Goal: Use online tool/utility: Utilize a website feature to perform a specific function

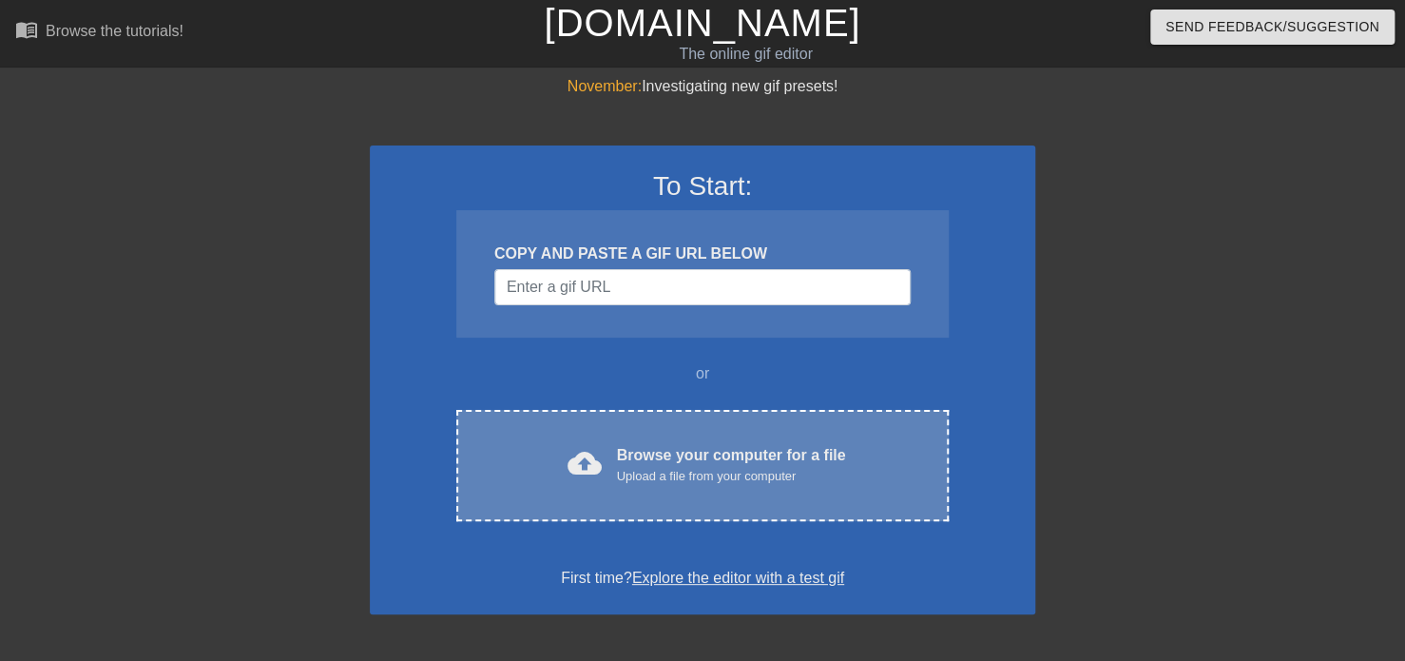
click at [614, 446] on div "cloud_upload Browse your computer for a file Upload a file from your computer" at bounding box center [702, 465] width 413 height 43
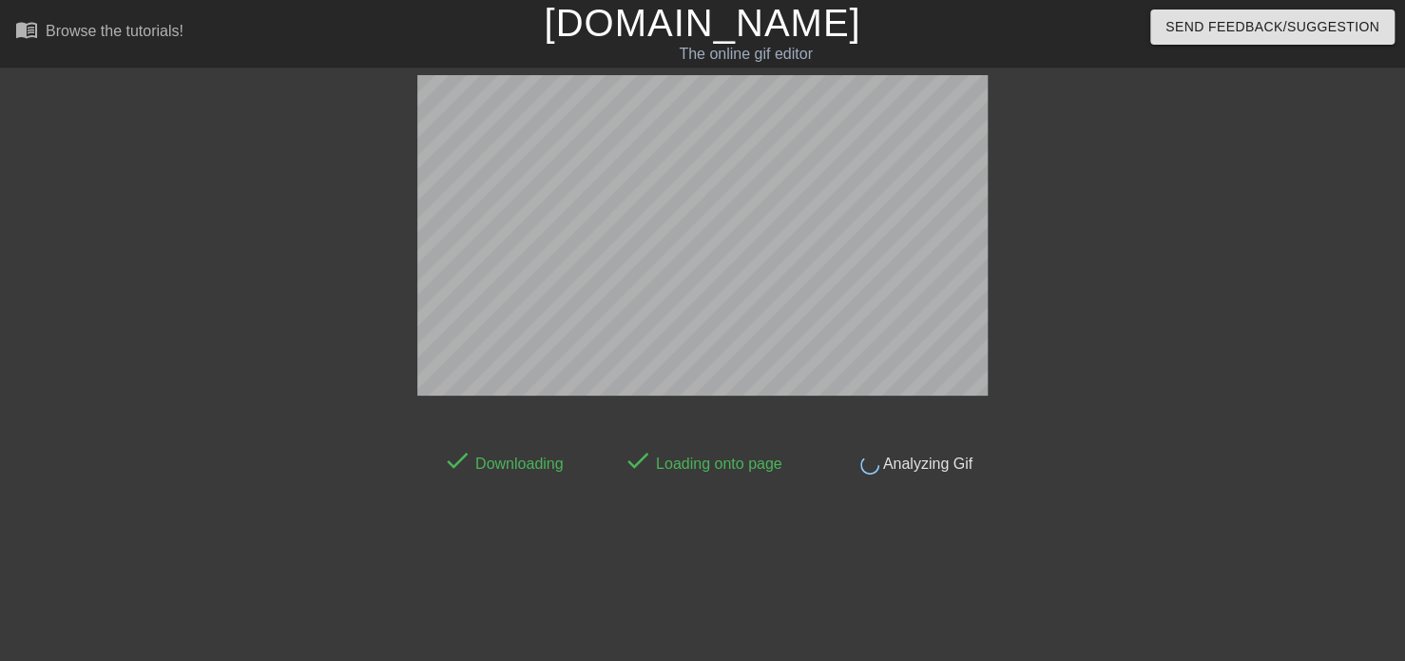
scroll to position [46, 0]
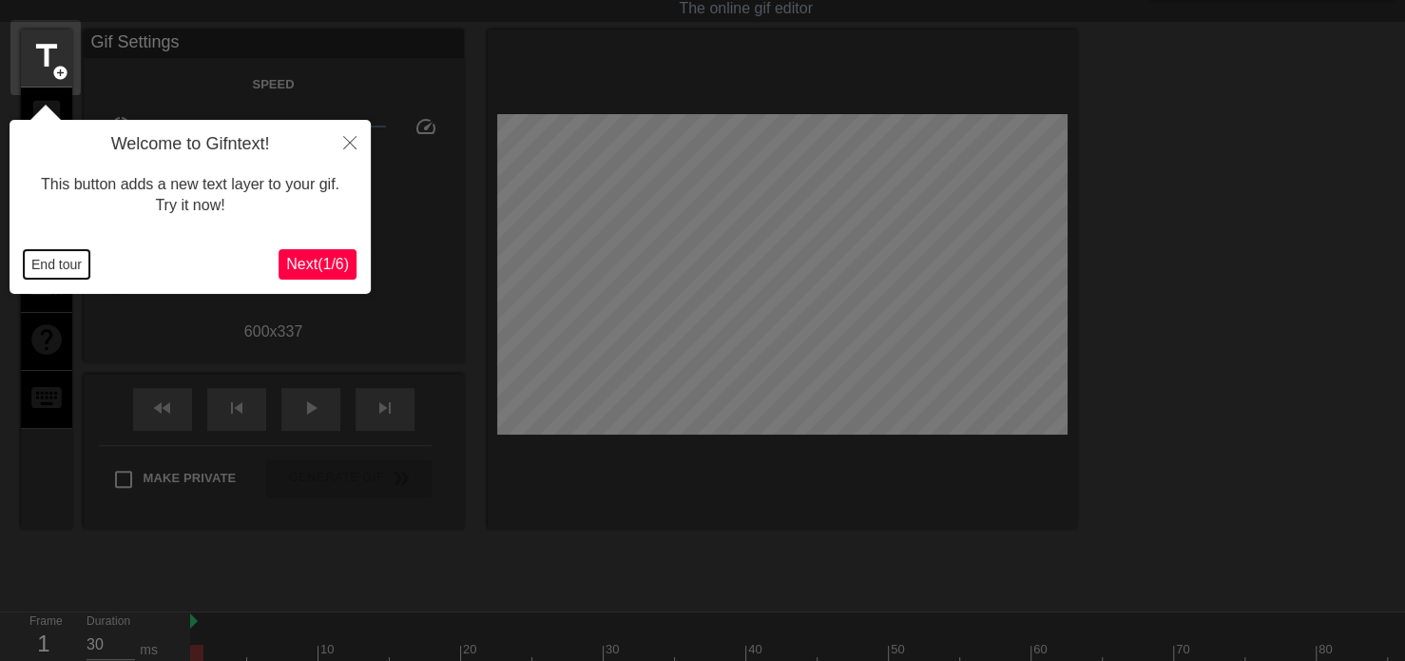
click at [53, 262] on button "End tour" at bounding box center [57, 264] width 66 height 29
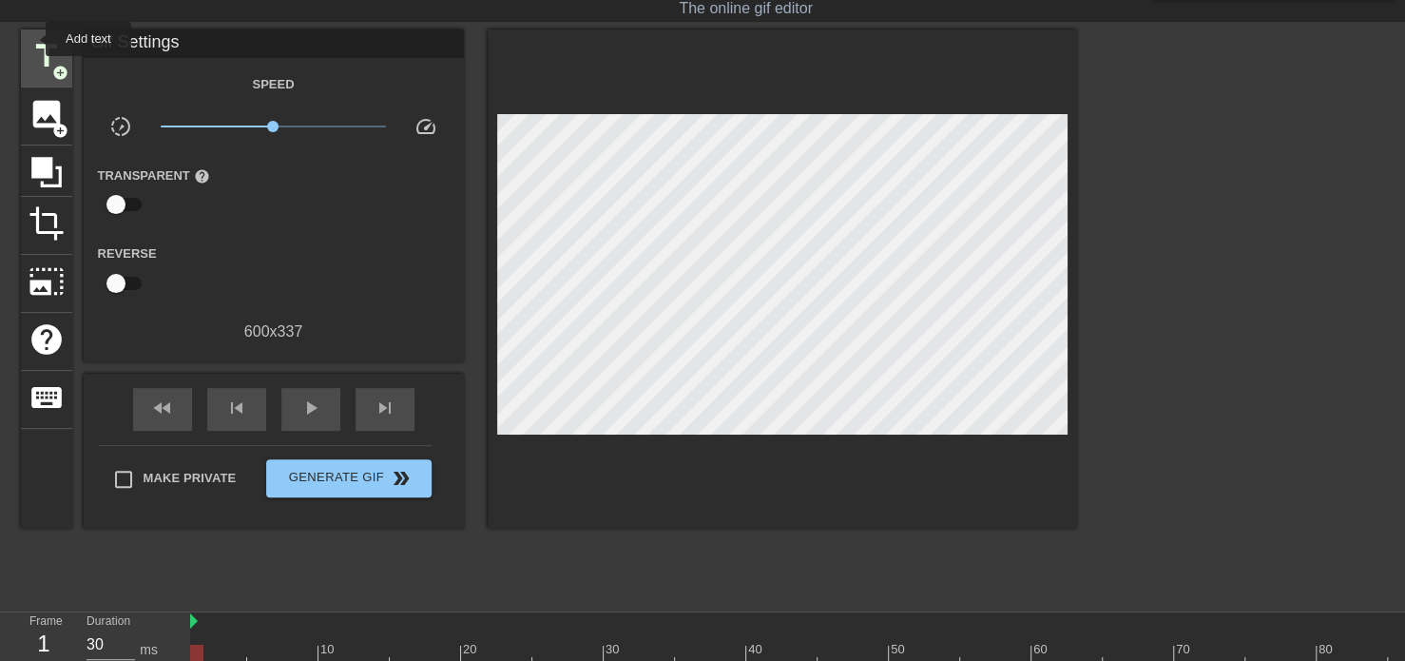
click at [38, 45] on span "title" at bounding box center [47, 56] width 36 height 36
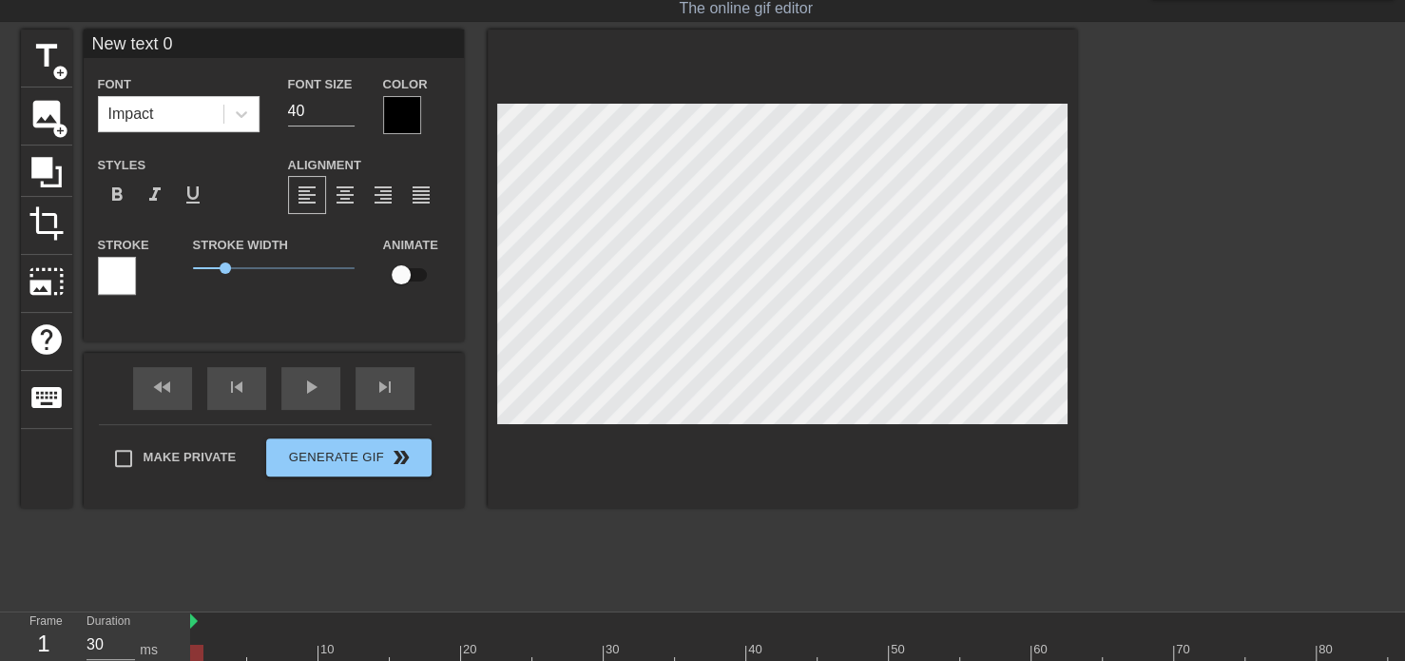
click at [404, 100] on div at bounding box center [402, 115] width 38 height 38
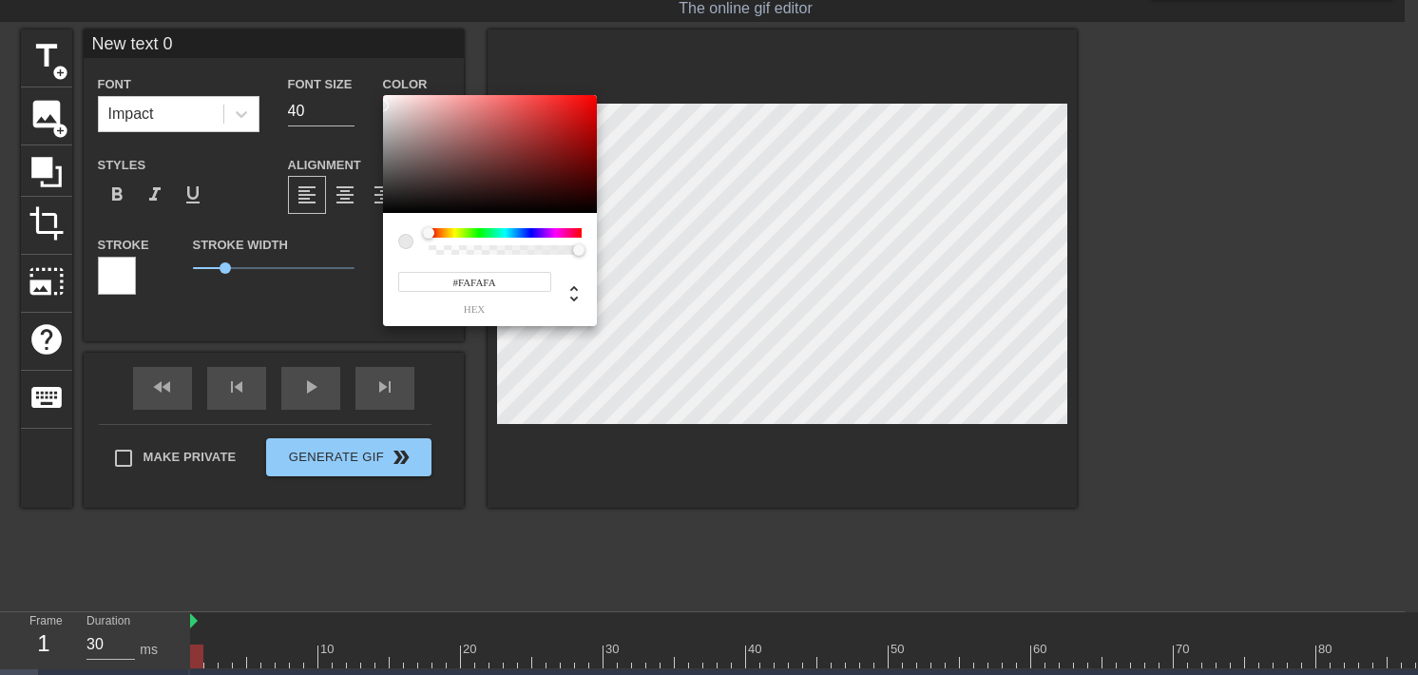
type input "#FFFFFF"
drag, startPoint x: 388, startPoint y: 114, endPoint x: 249, endPoint y: 70, distance: 145.5
click at [267, 72] on div "#FFFFFF hex" at bounding box center [709, 337] width 1418 height 675
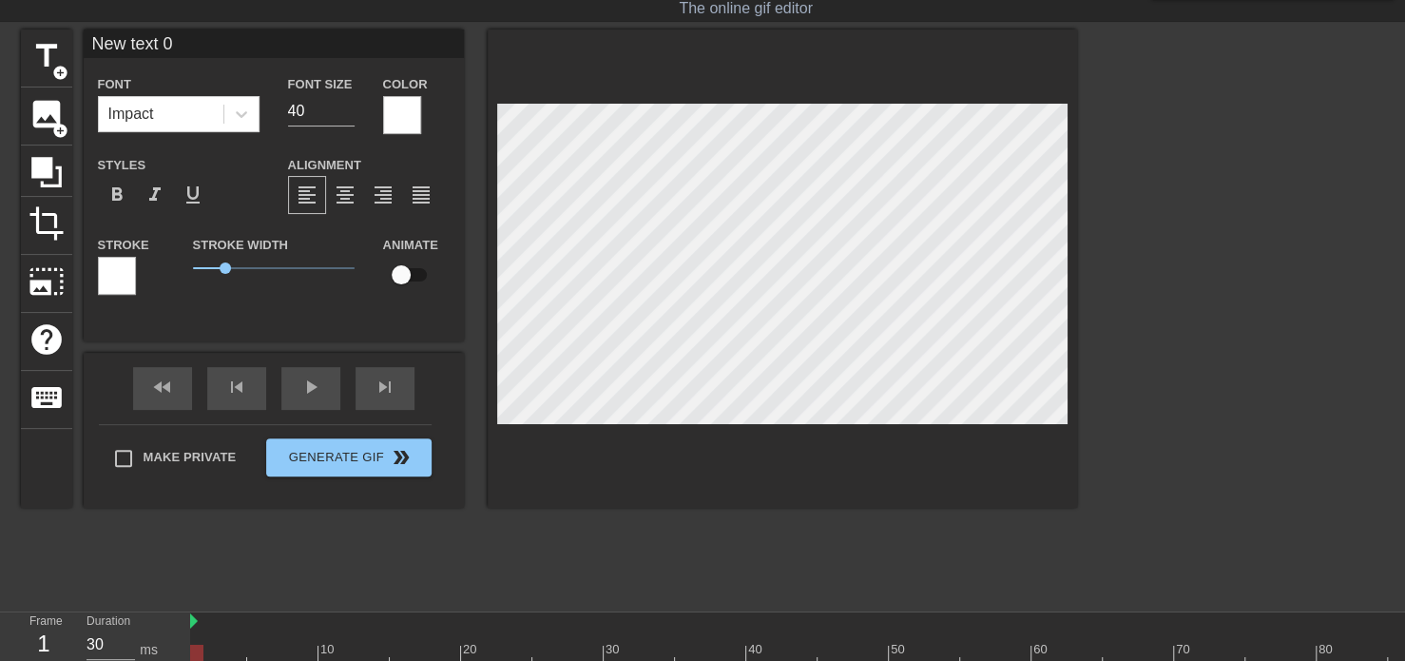
click at [118, 275] on div at bounding box center [117, 276] width 38 height 38
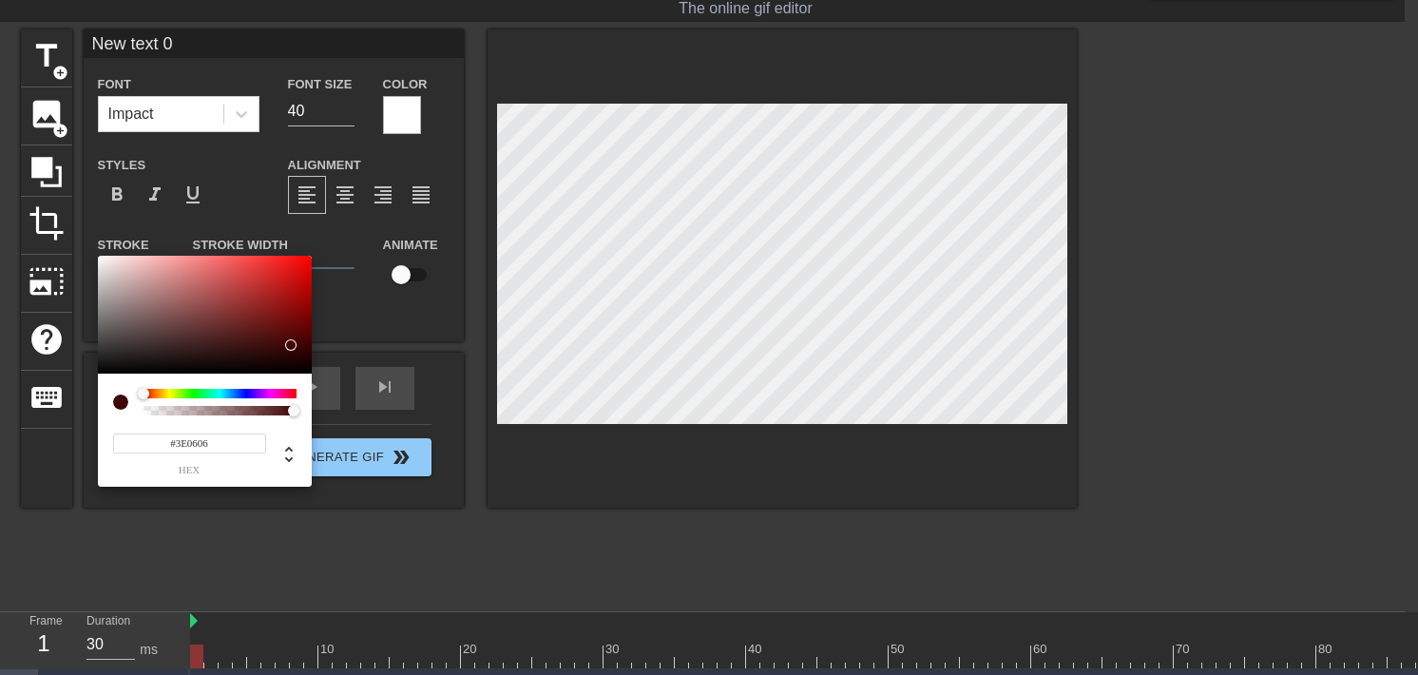
type input "#000000"
drag, startPoint x: 320, startPoint y: 366, endPoint x: 698, endPoint y: 438, distance: 384.3
click at [642, 470] on div "#000000 hex" at bounding box center [709, 337] width 1418 height 675
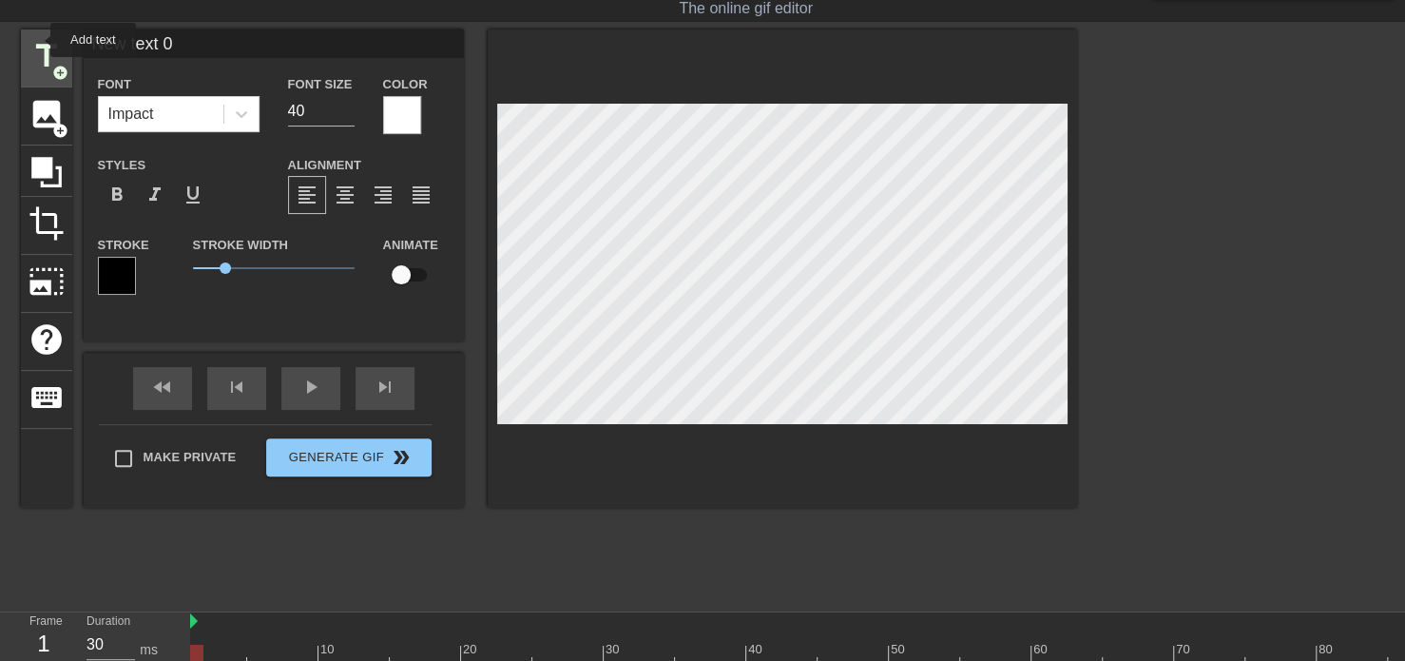
drag, startPoint x: 56, startPoint y: 39, endPoint x: 23, endPoint y: 40, distance: 33.3
click at [23, 40] on div "title add_circle image add_circle crop photo_size_select_large help keyboard Ne…" at bounding box center [549, 268] width 1056 height 478
type input "visit me on hermitbudget"
click at [350, 109] on input "39" at bounding box center [321, 111] width 67 height 30
click at [349, 109] on input "38" at bounding box center [321, 111] width 67 height 30
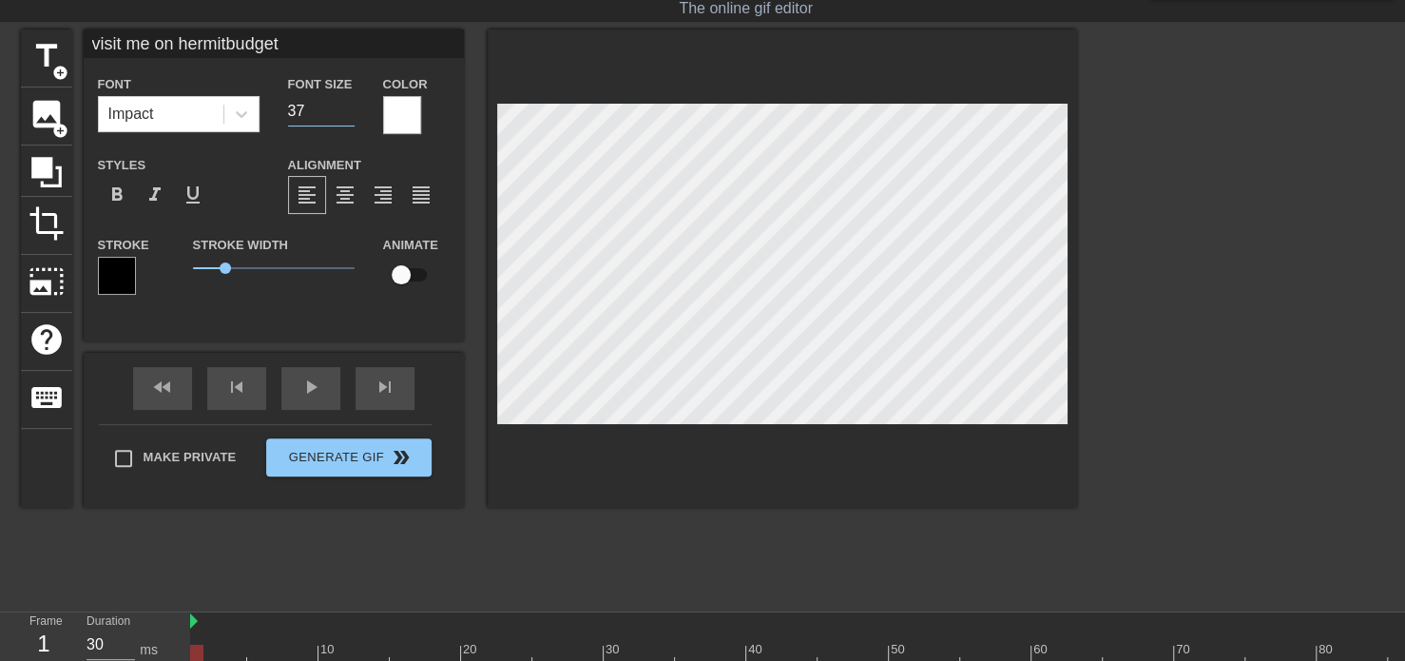
click at [349, 109] on input "37" at bounding box center [321, 111] width 67 height 30
click at [349, 109] on input "36" at bounding box center [321, 111] width 67 height 30
click at [349, 109] on input "35" at bounding box center [321, 111] width 67 height 30
click at [349, 109] on input "34" at bounding box center [321, 111] width 67 height 30
click at [349, 109] on input "33" at bounding box center [321, 111] width 67 height 30
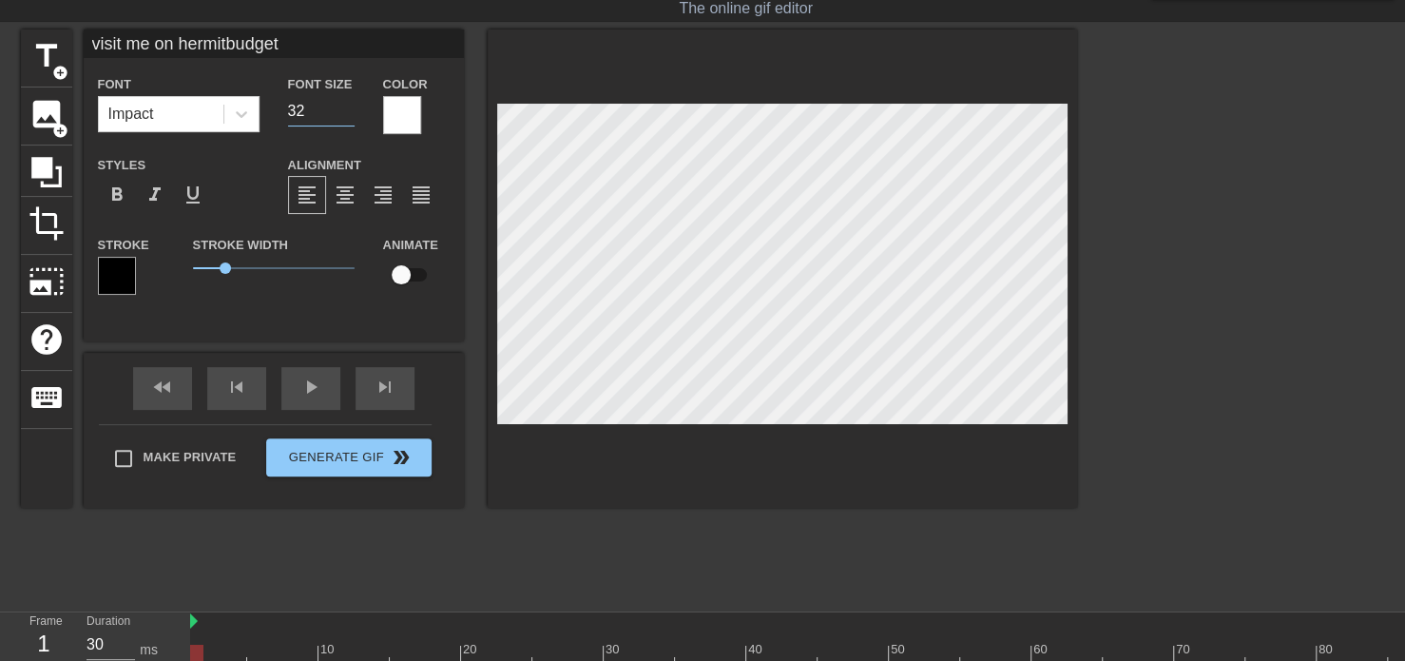
click at [349, 109] on input "32" at bounding box center [321, 111] width 67 height 30
type input "31"
click at [349, 109] on input "31" at bounding box center [321, 111] width 67 height 30
click at [230, 106] on div at bounding box center [241, 114] width 34 height 34
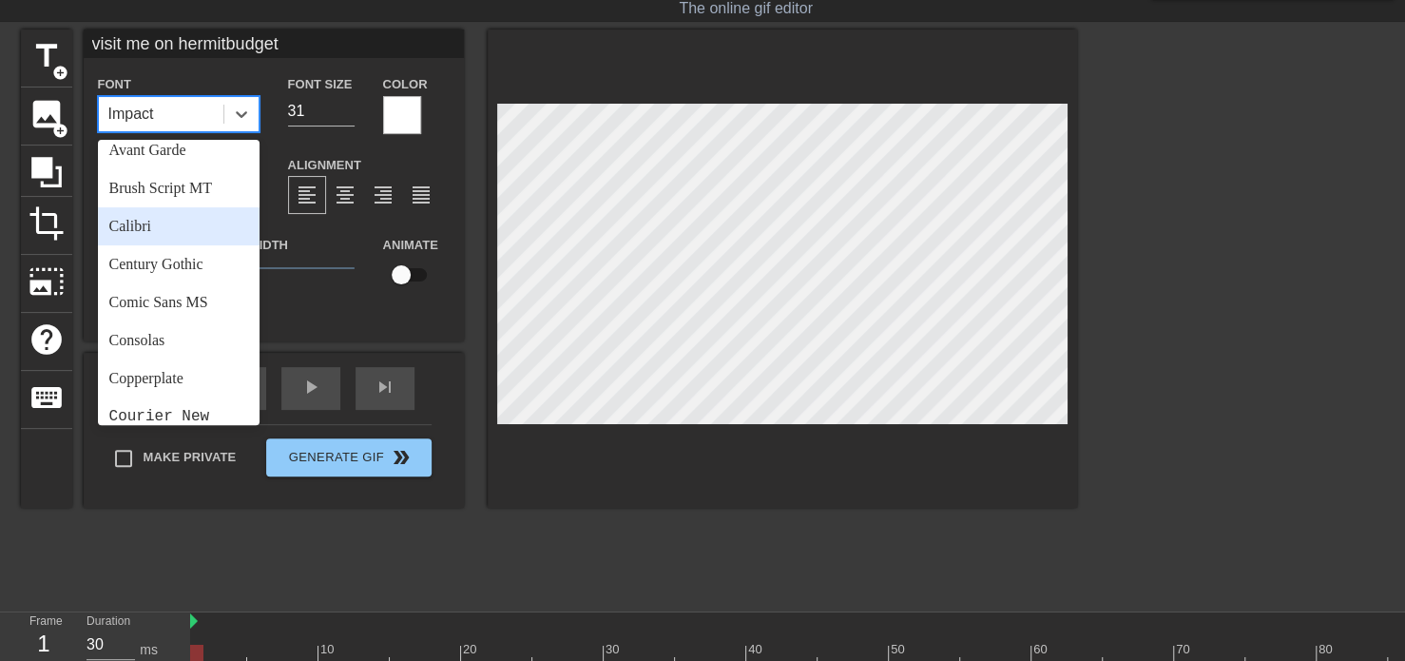
scroll to position [95, 0]
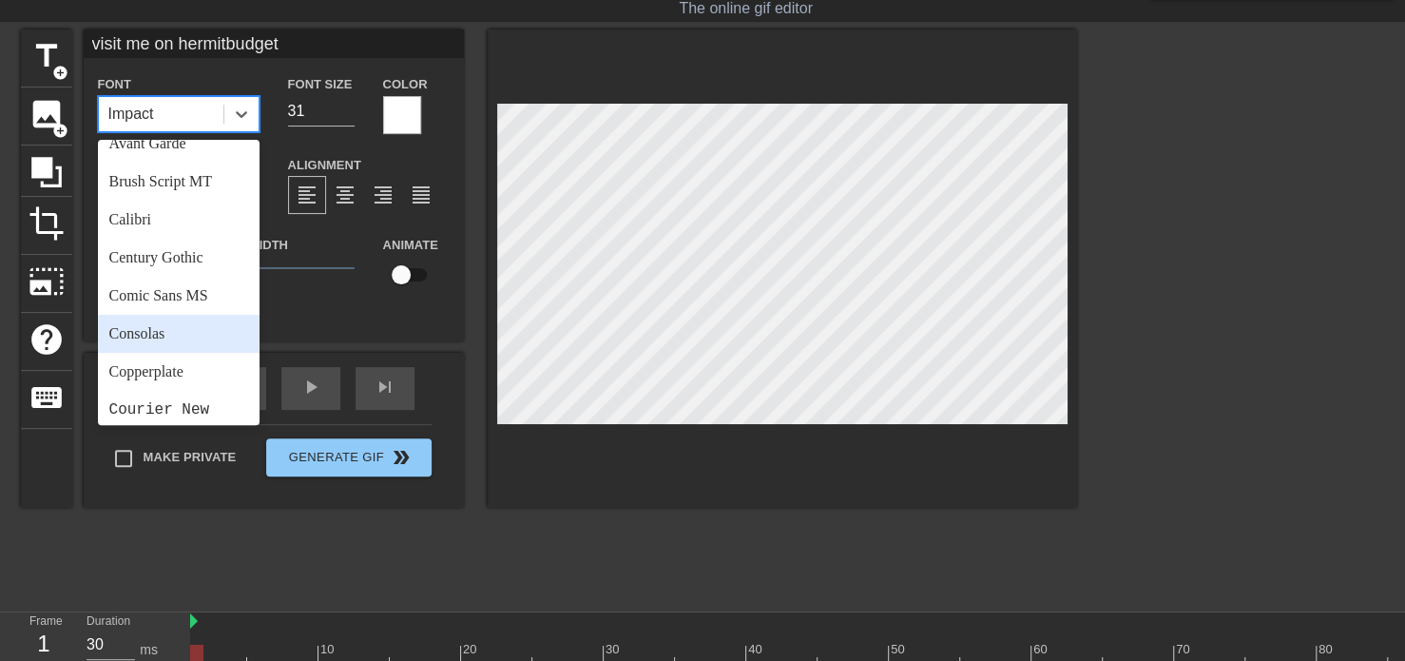
click at [172, 331] on div "Consolas" at bounding box center [179, 334] width 162 height 38
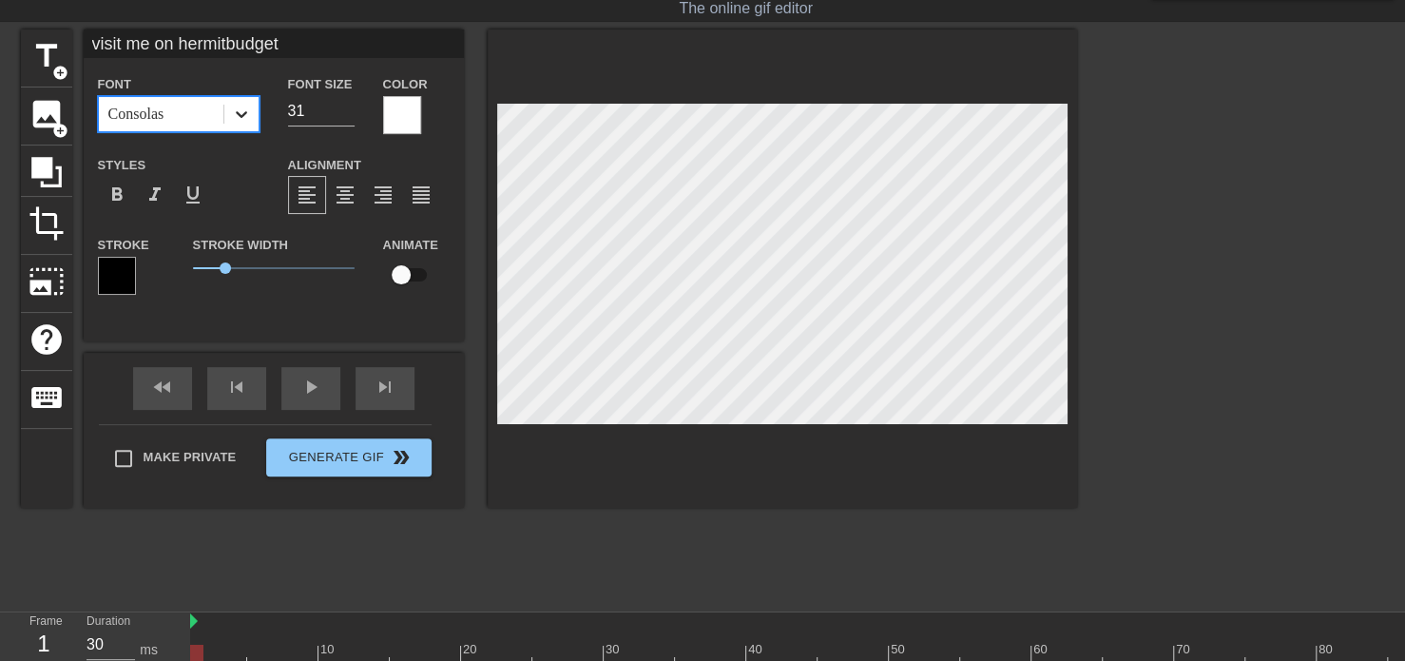
click at [234, 118] on icon at bounding box center [241, 114] width 19 height 19
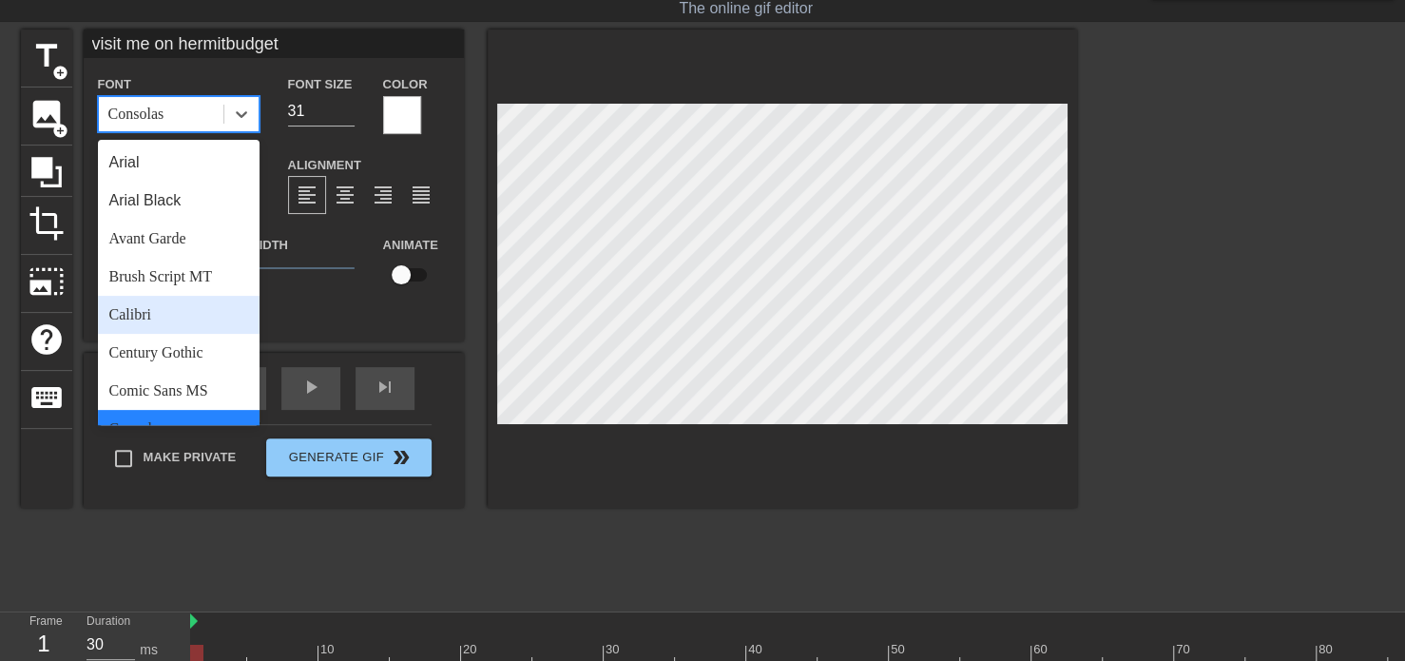
click at [187, 328] on div "Calibri" at bounding box center [179, 315] width 162 height 38
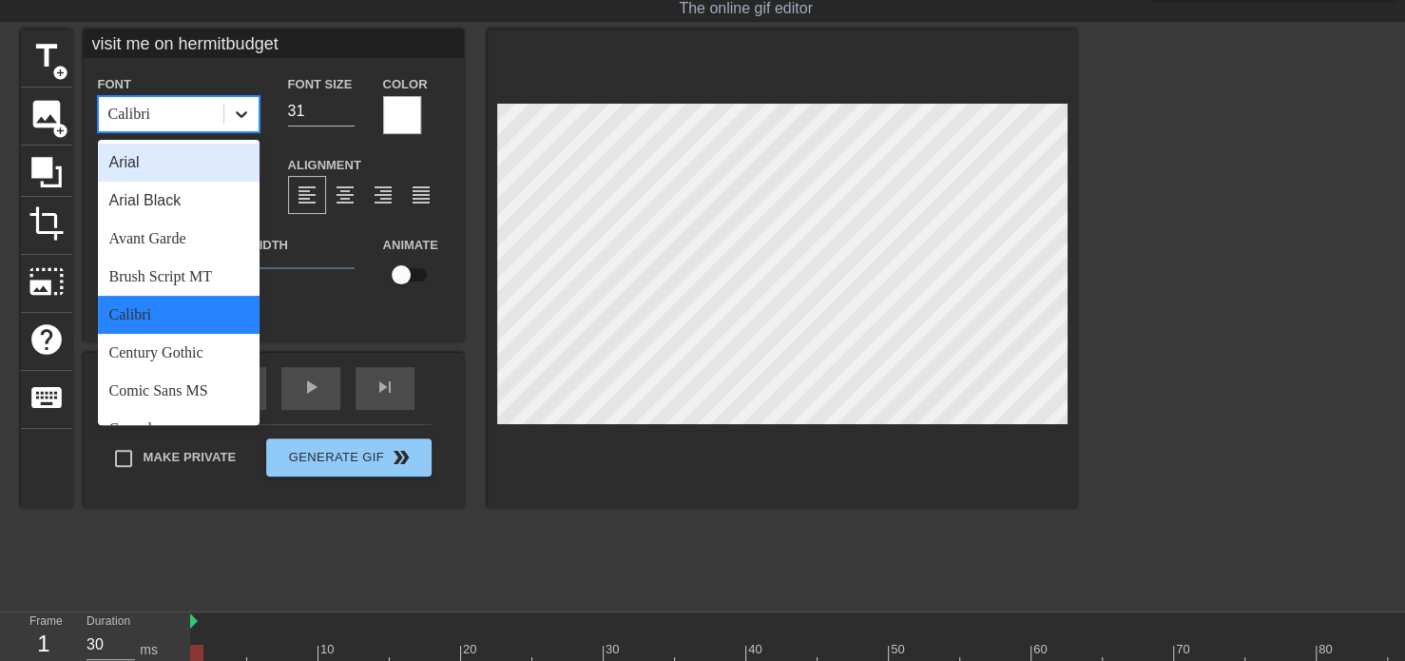
click at [240, 111] on icon at bounding box center [241, 114] width 19 height 19
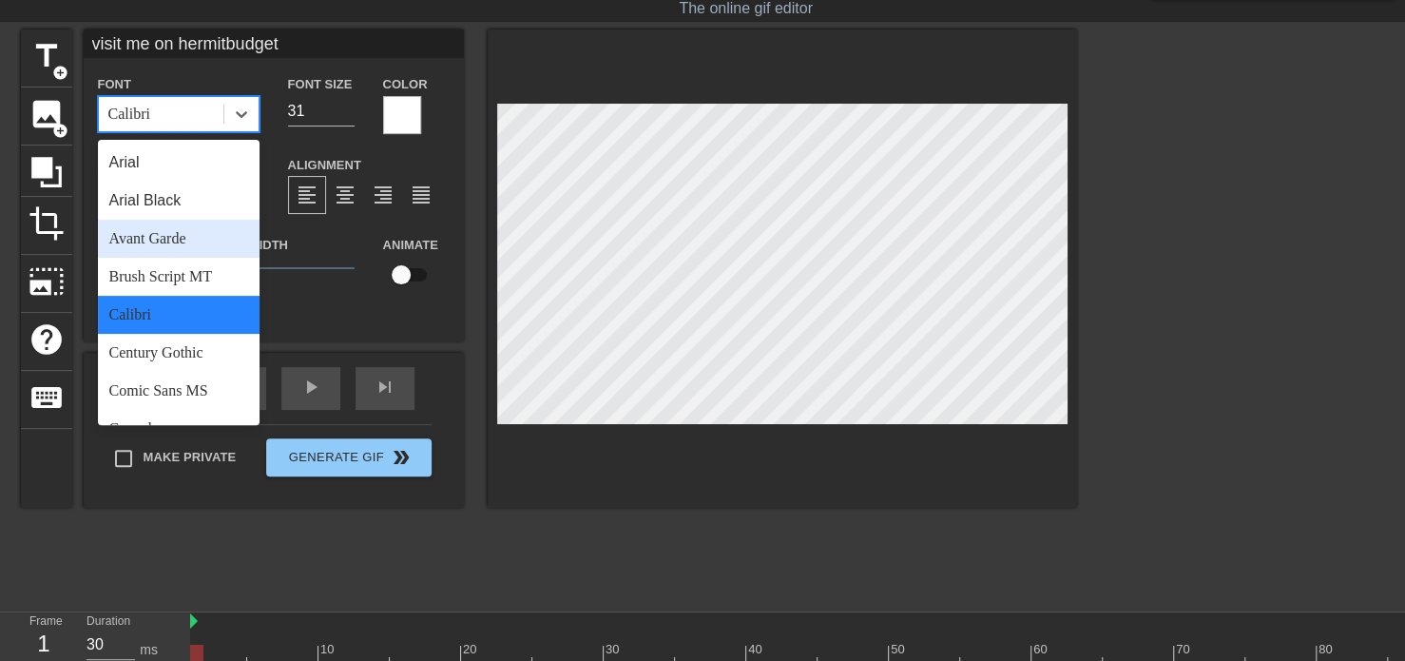
click at [189, 237] on div "Avant Garde" at bounding box center [179, 239] width 162 height 38
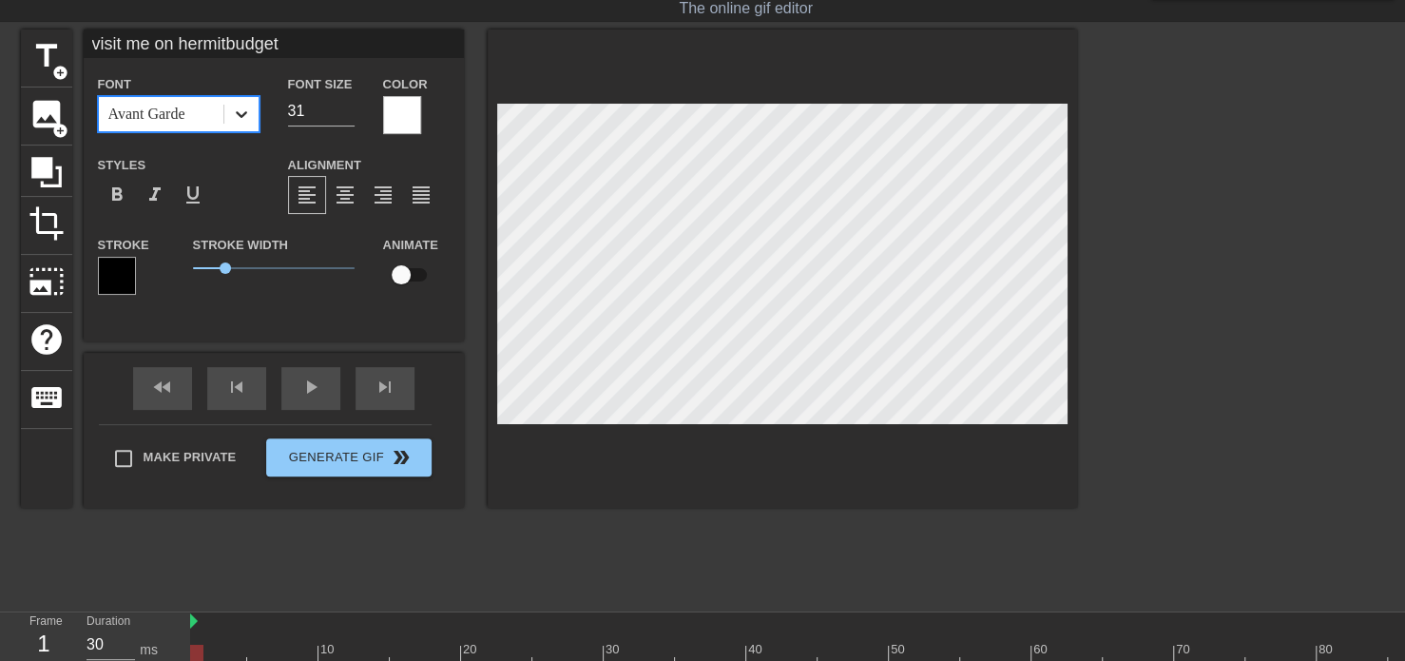
click at [241, 100] on div at bounding box center [241, 114] width 34 height 34
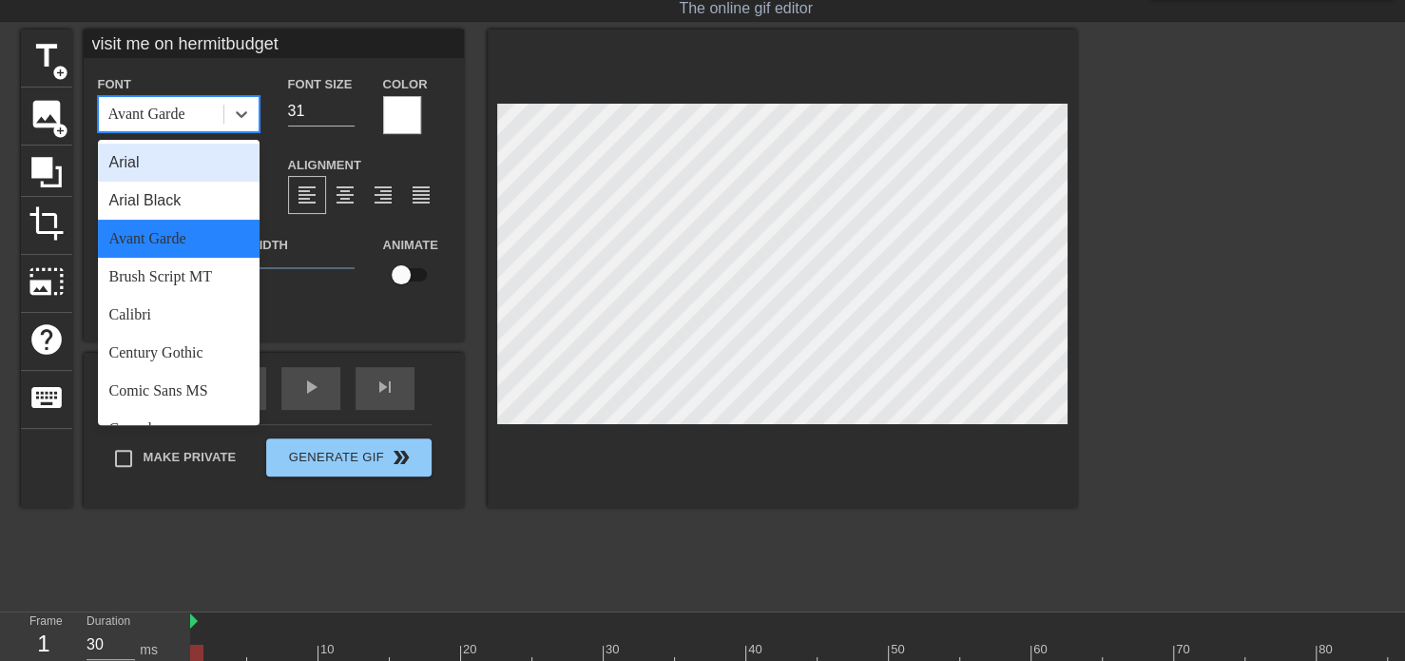
click at [203, 161] on div "Arial" at bounding box center [179, 163] width 162 height 38
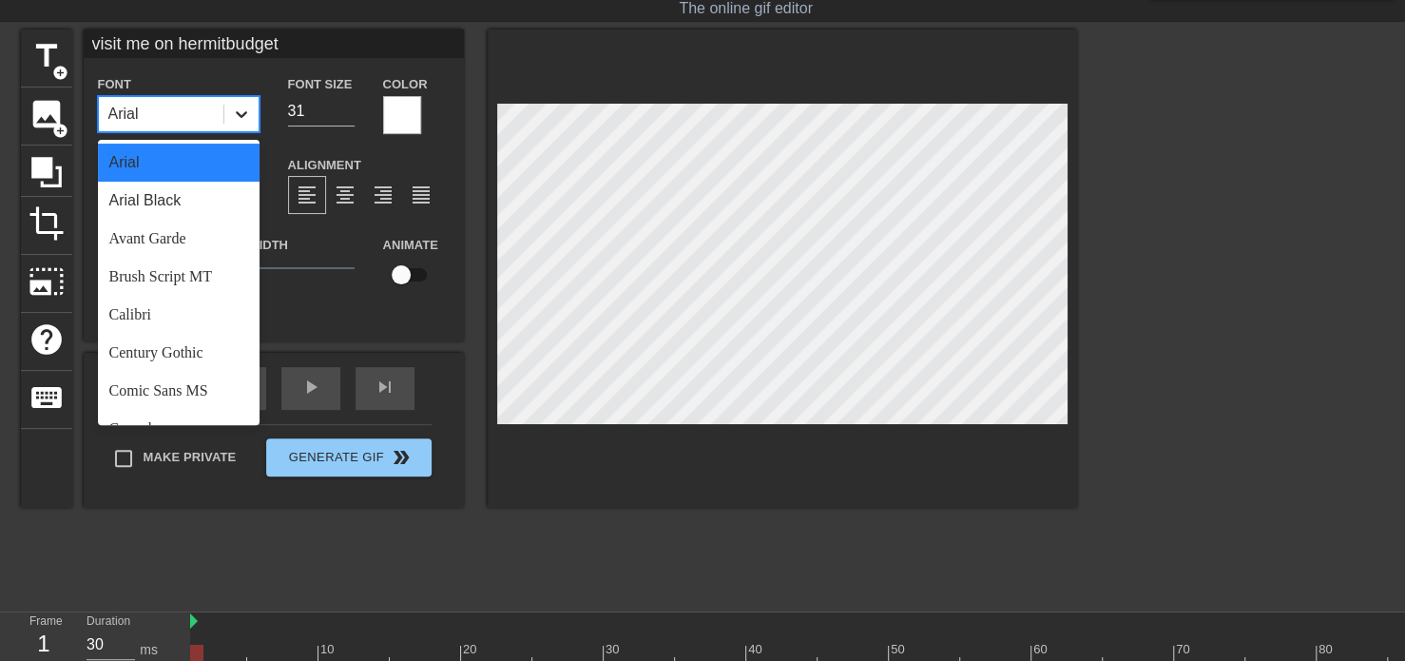
click at [240, 108] on icon at bounding box center [241, 114] width 19 height 19
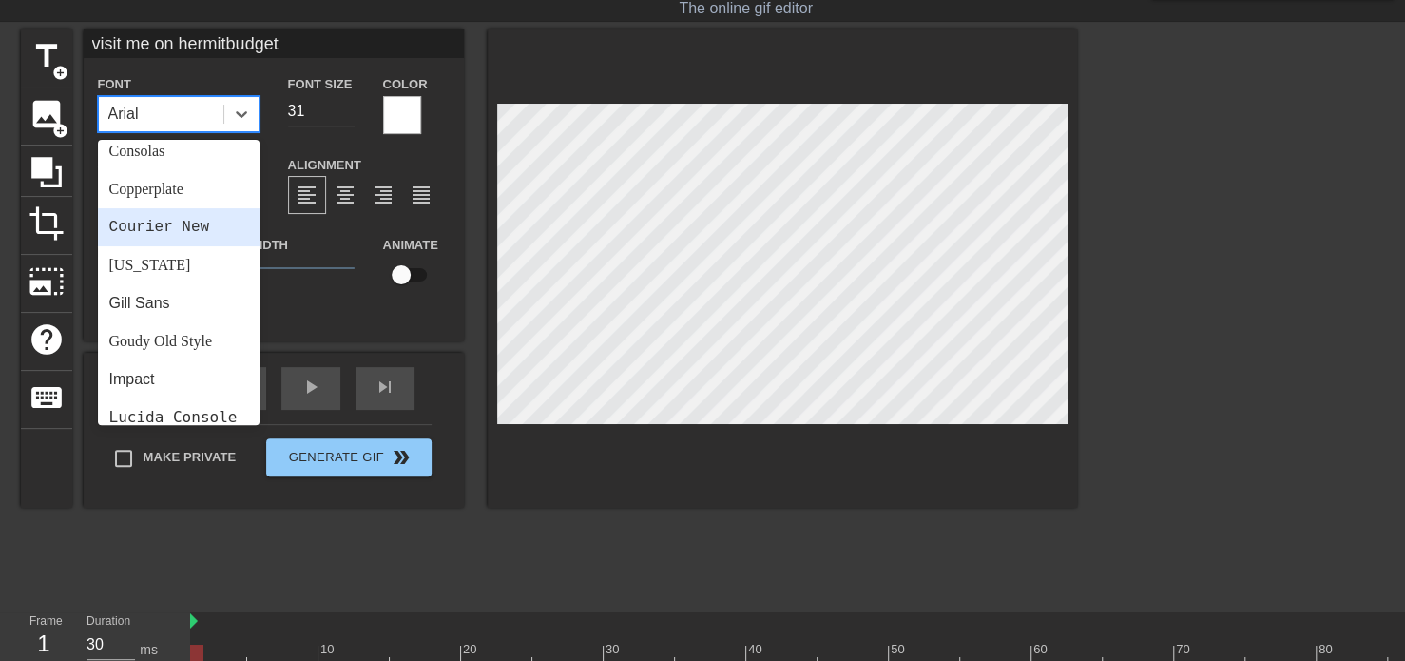
scroll to position [285, 0]
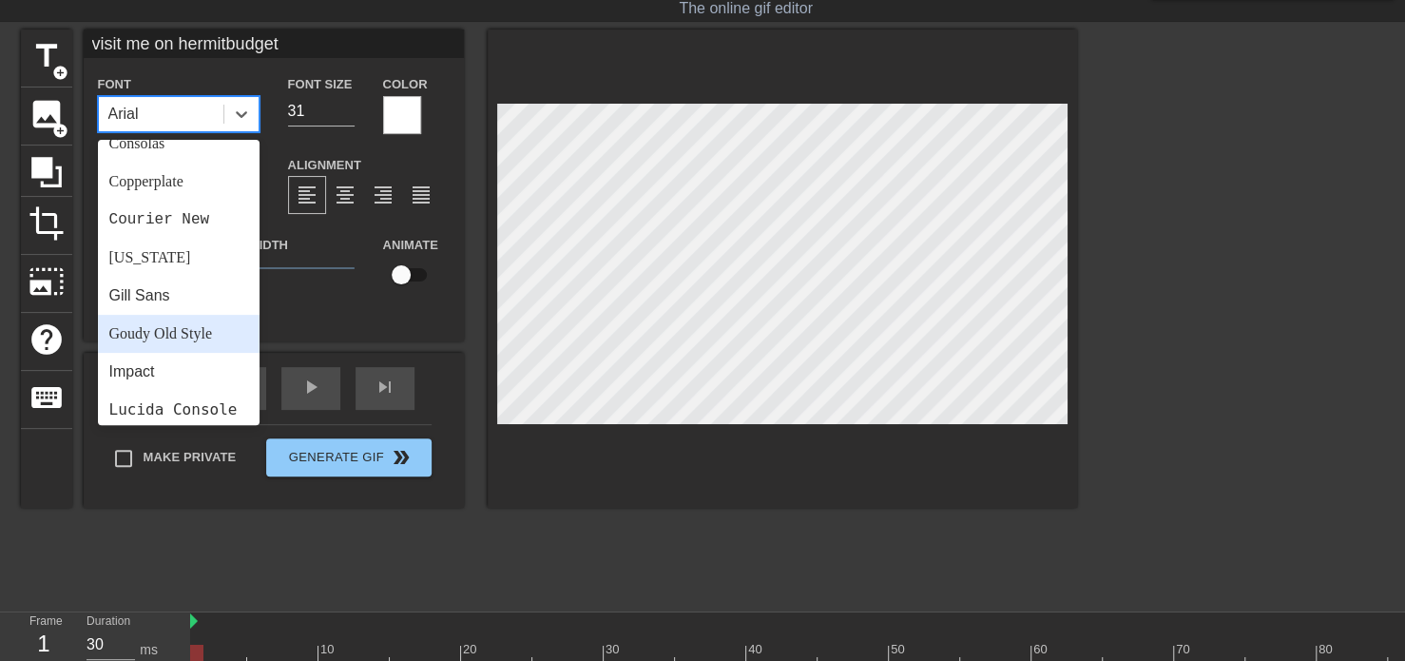
click at [175, 332] on div "Goudy Old Style" at bounding box center [179, 334] width 162 height 38
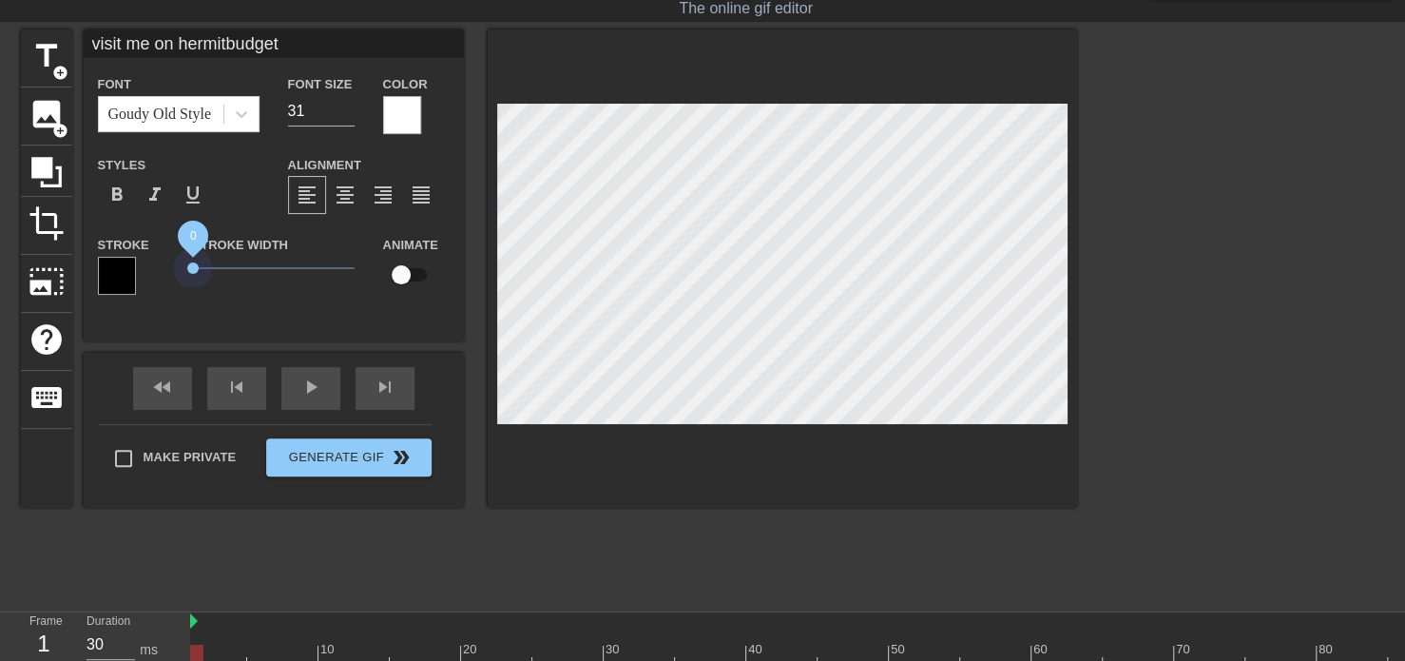
drag, startPoint x: 224, startPoint y: 263, endPoint x: 132, endPoint y: 256, distance: 92.5
click at [132, 256] on div "Stroke Stroke Width 0 Animate" at bounding box center [274, 272] width 380 height 79
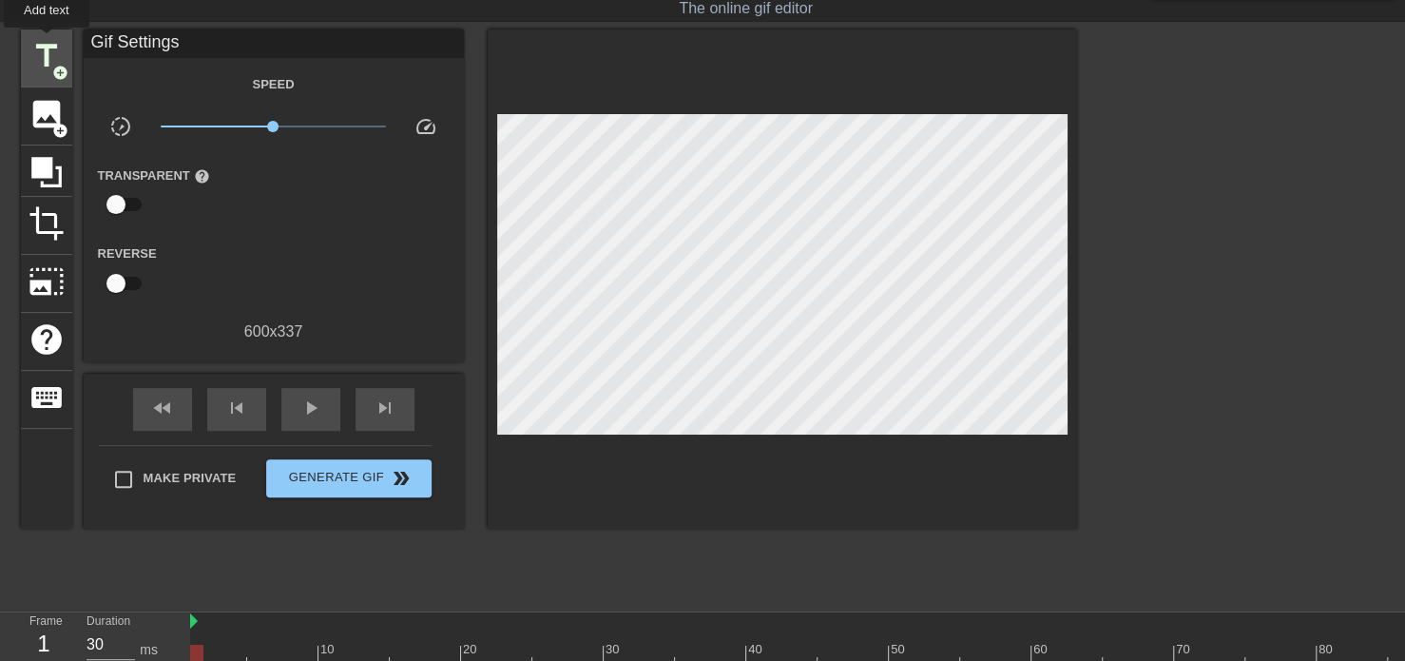
click at [47, 41] on span "title" at bounding box center [47, 56] width 36 height 36
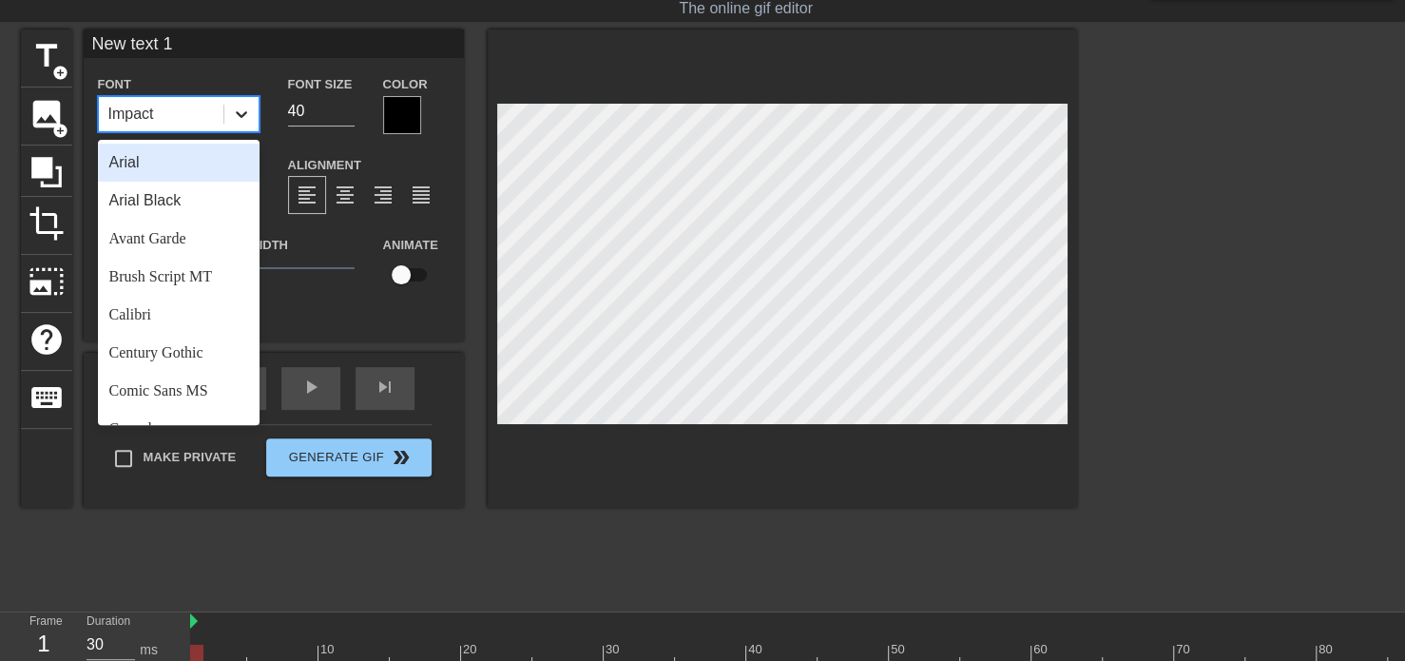
click at [243, 108] on icon at bounding box center [241, 114] width 19 height 19
type input "visit me on hermitbudget"
type input "31"
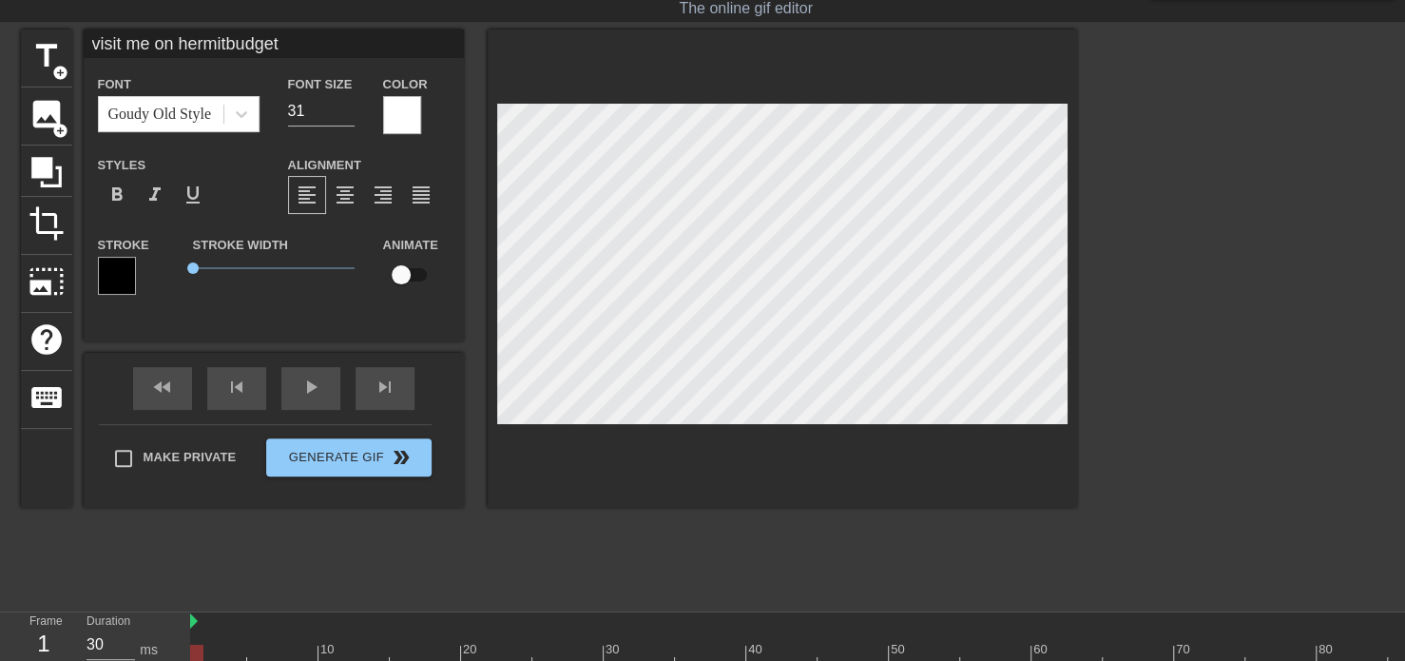
type input "New text 1"
type input "40"
click at [244, 113] on icon at bounding box center [241, 114] width 11 height 7
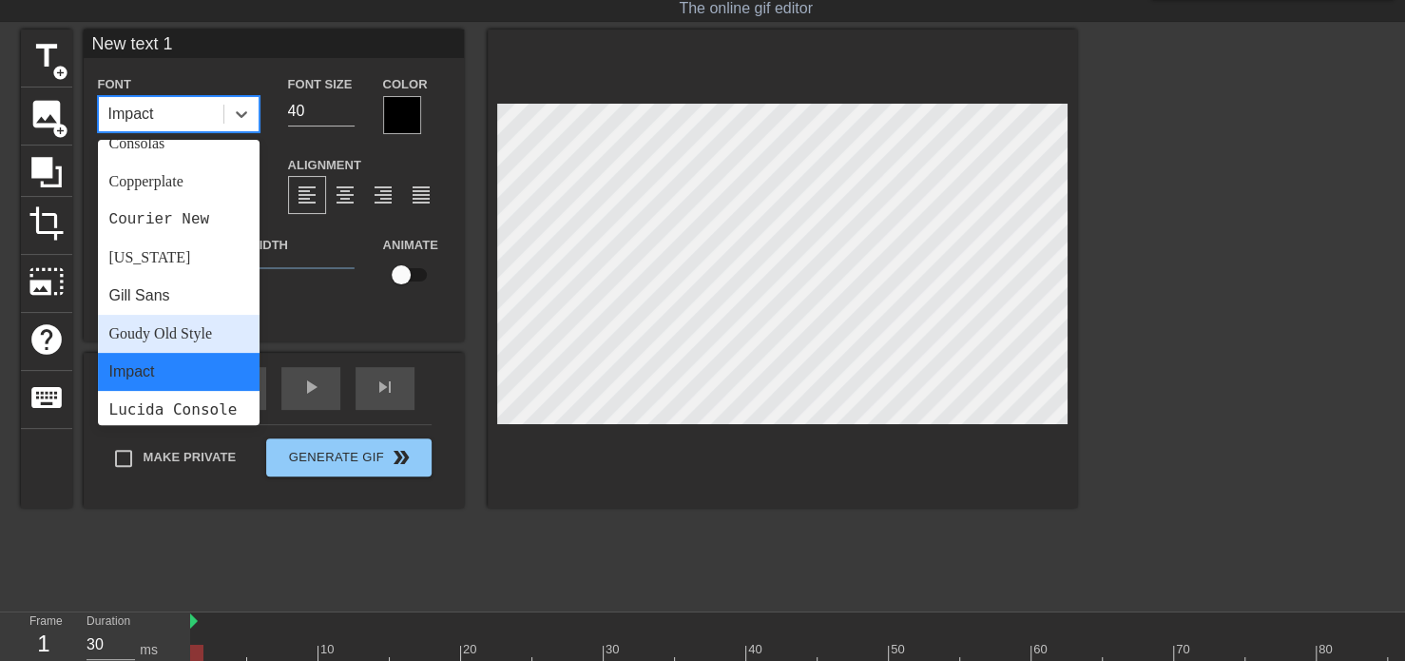
drag, startPoint x: 166, startPoint y: 332, endPoint x: 255, endPoint y: 275, distance: 105.2
click at [165, 332] on div "Goudy Old Style" at bounding box center [179, 334] width 162 height 38
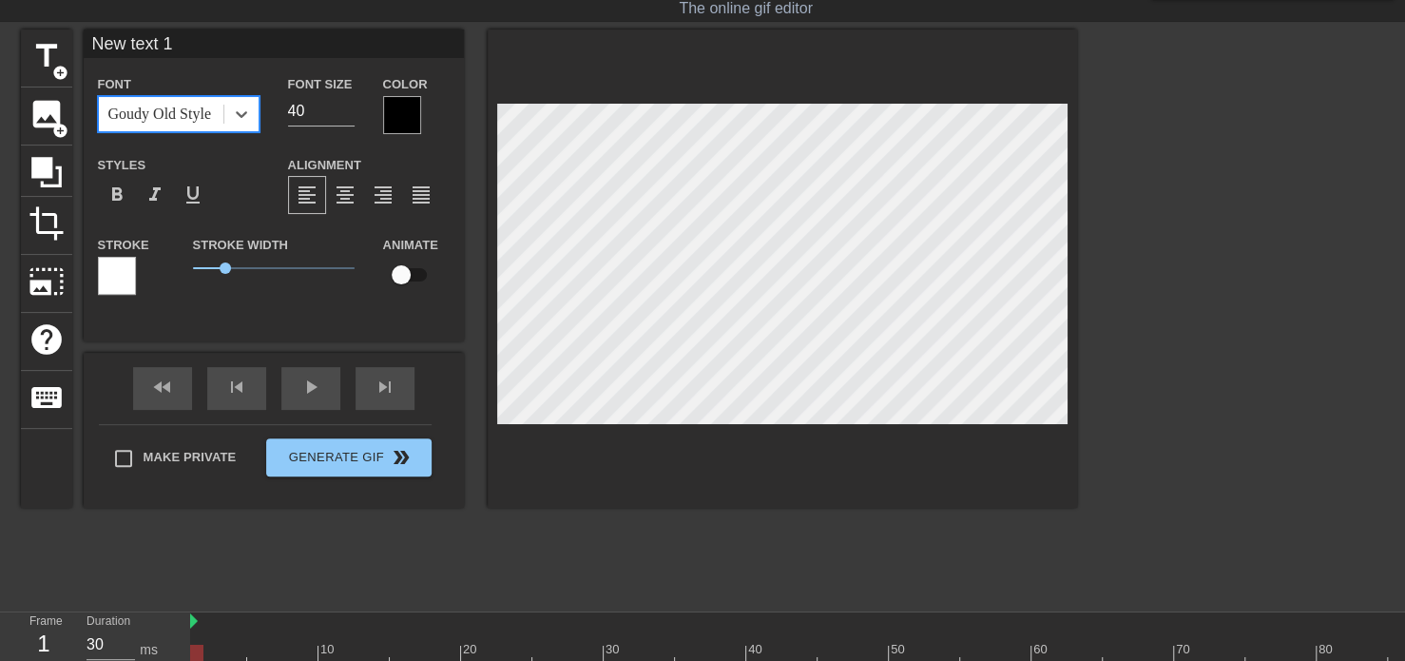
click at [414, 114] on div at bounding box center [402, 115] width 38 height 38
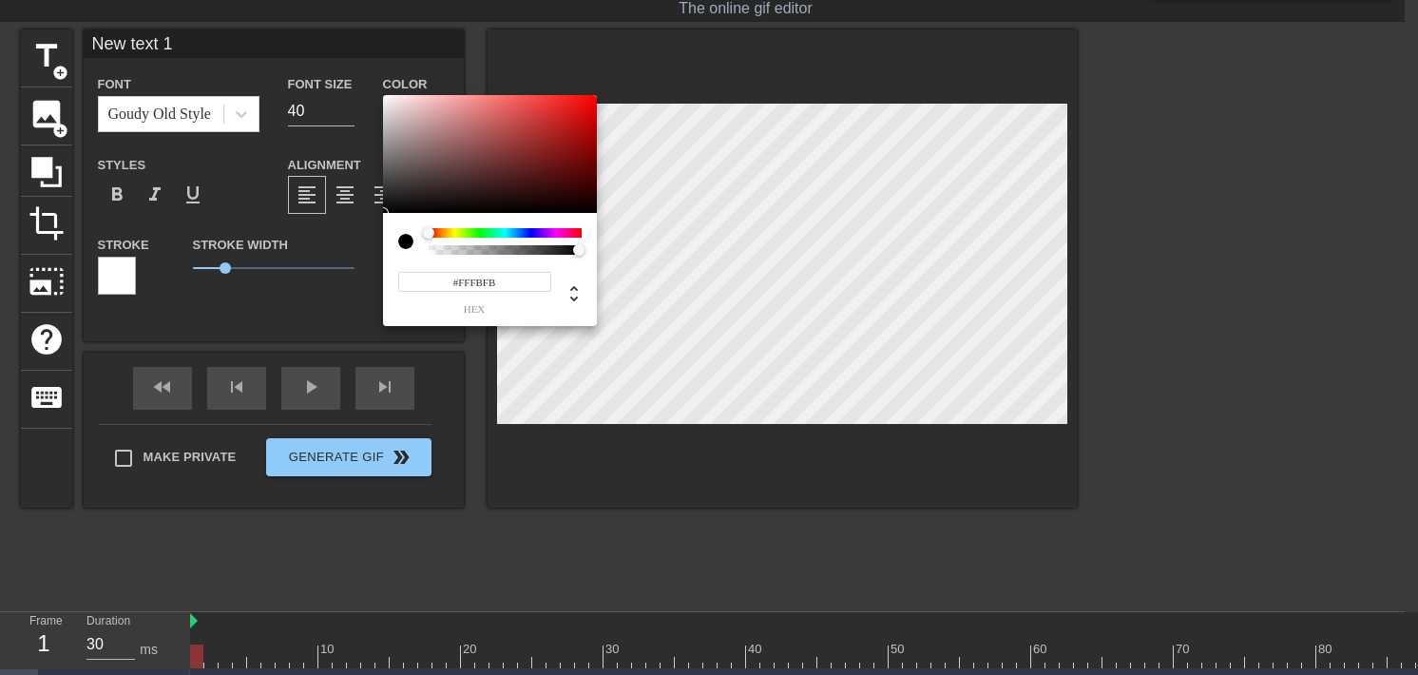
type input "#FFFFFF"
drag, startPoint x: 394, startPoint y: 95, endPoint x: 213, endPoint y: 131, distance: 184.2
click at [316, 58] on div "#FFFFFF hex" at bounding box center [709, 337] width 1418 height 675
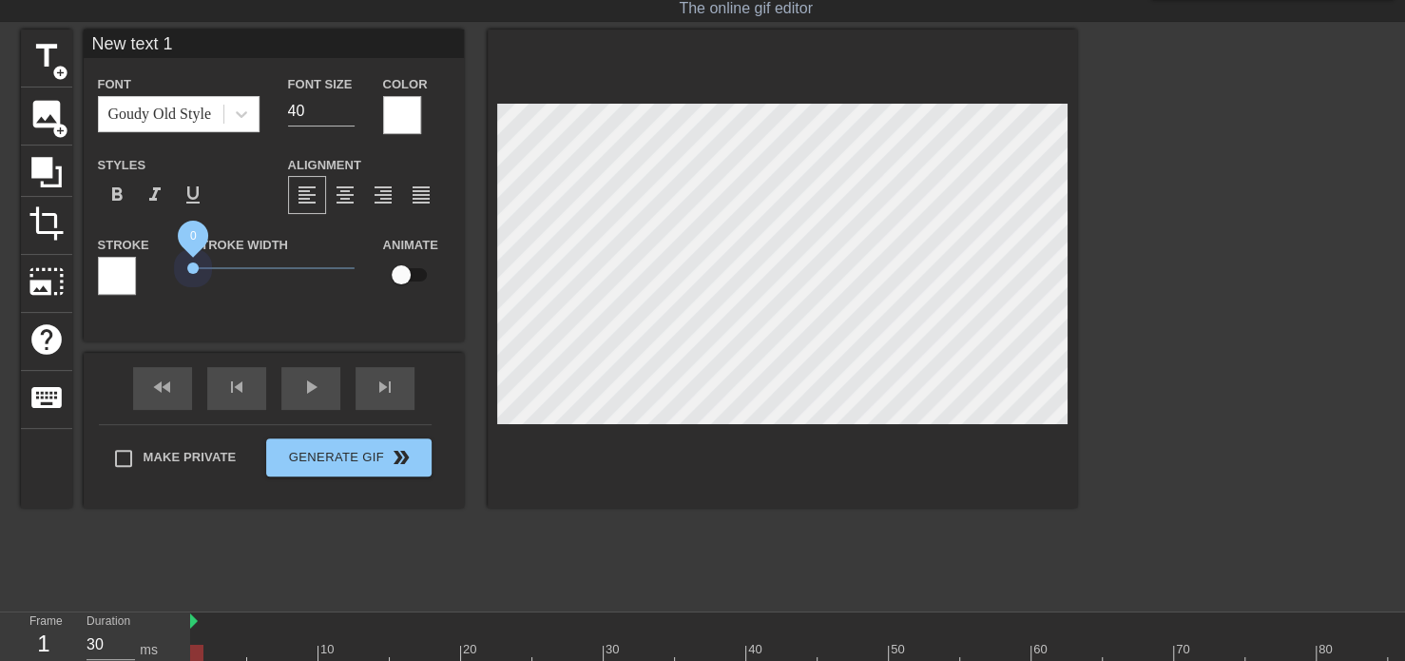
drag, startPoint x: 222, startPoint y: 262, endPoint x: 144, endPoint y: 250, distance: 78.9
click at [144, 250] on div "Stroke Stroke Width 0 Animate" at bounding box center [274, 272] width 380 height 79
drag, startPoint x: 221, startPoint y: 32, endPoint x: 19, endPoint y: 39, distance: 201.7
click at [19, 39] on div "title add_circle image add_circle crop photo_size_select_large help keyboard Ne…" at bounding box center [702, 314] width 1405 height 570
type input "-162, 89, 148"
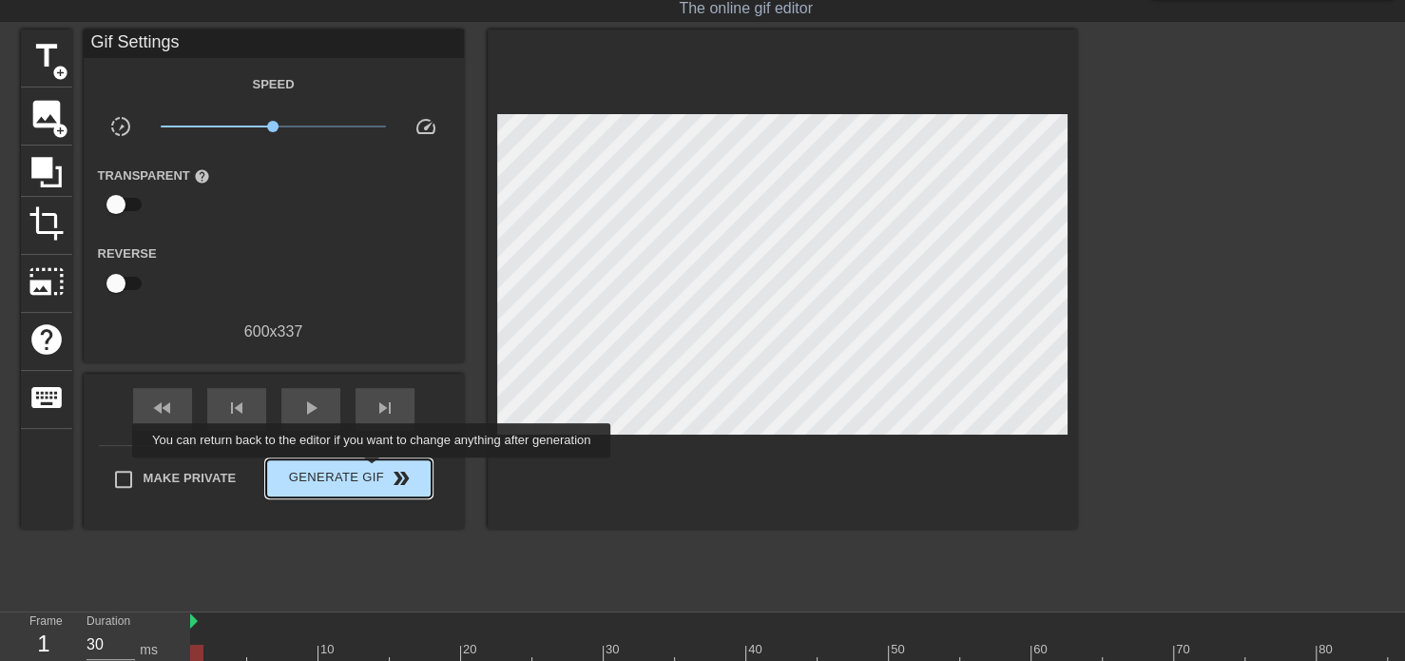
click at [374, 471] on span "Generate Gif double_arrow" at bounding box center [348, 478] width 149 height 23
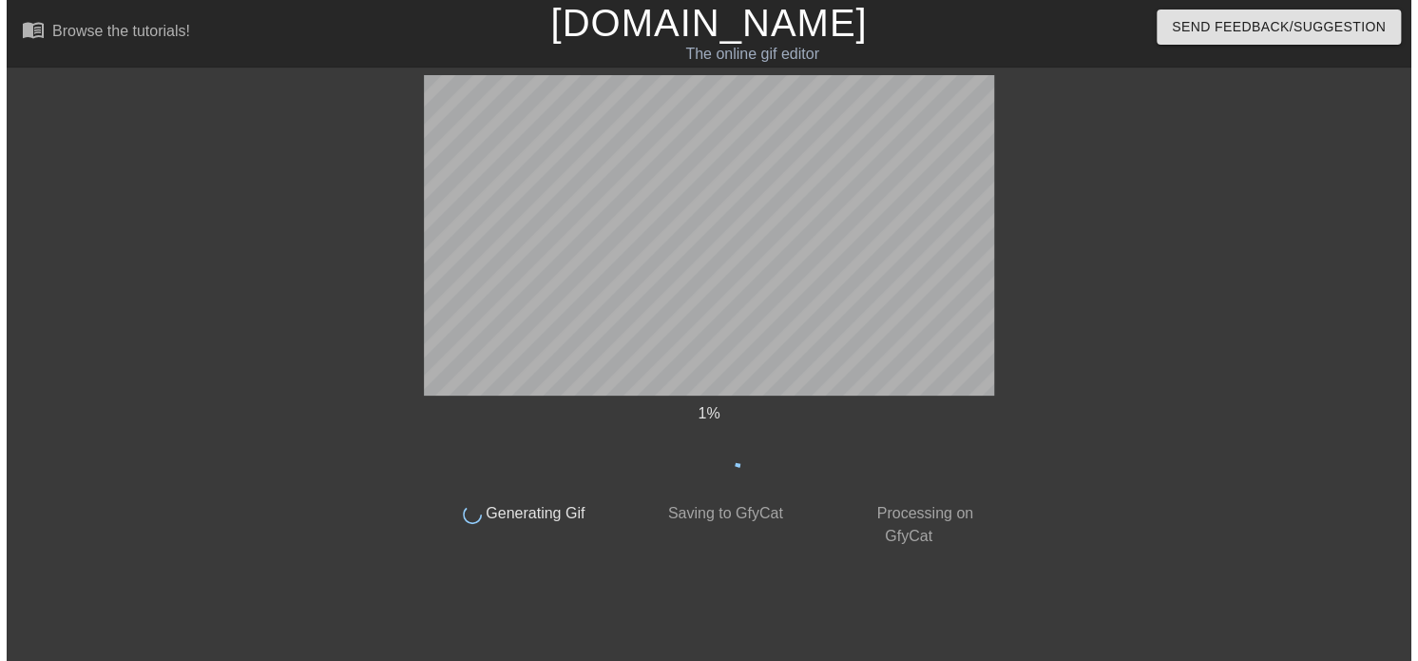
scroll to position [0, 0]
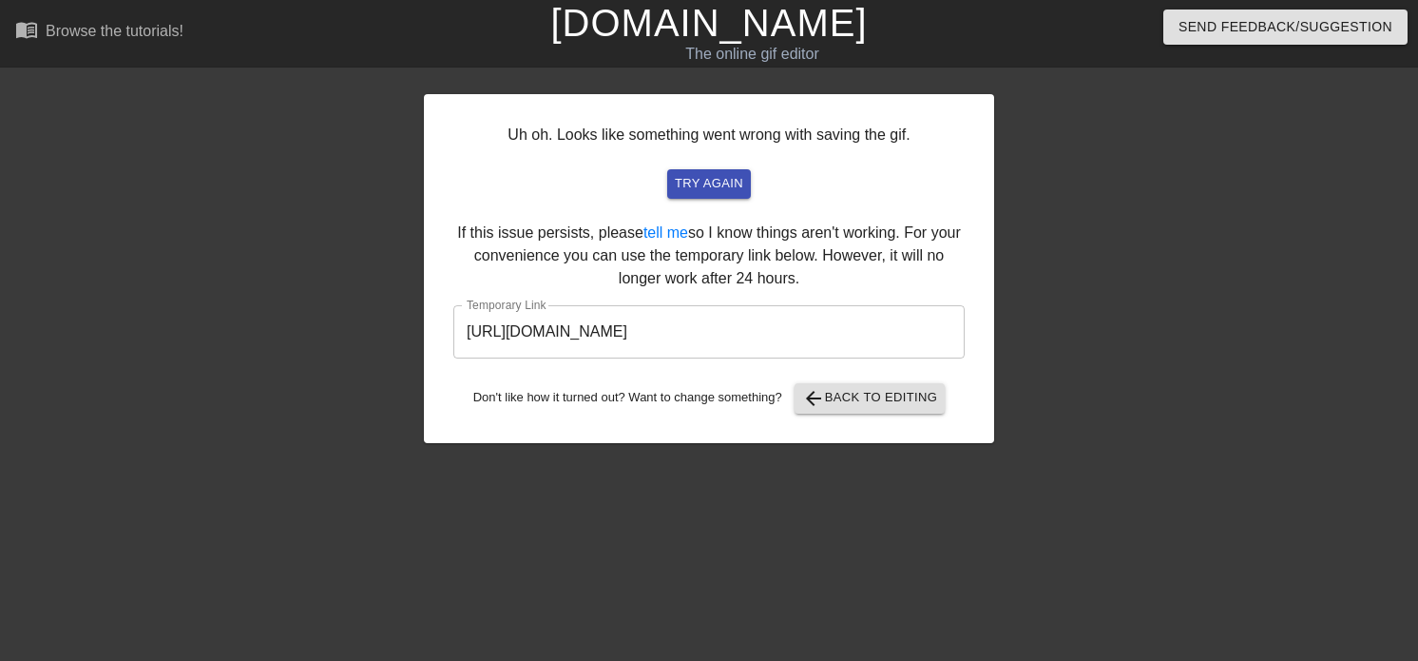
click at [593, 331] on input "[URL][DOMAIN_NAME]" at bounding box center [708, 331] width 511 height 53
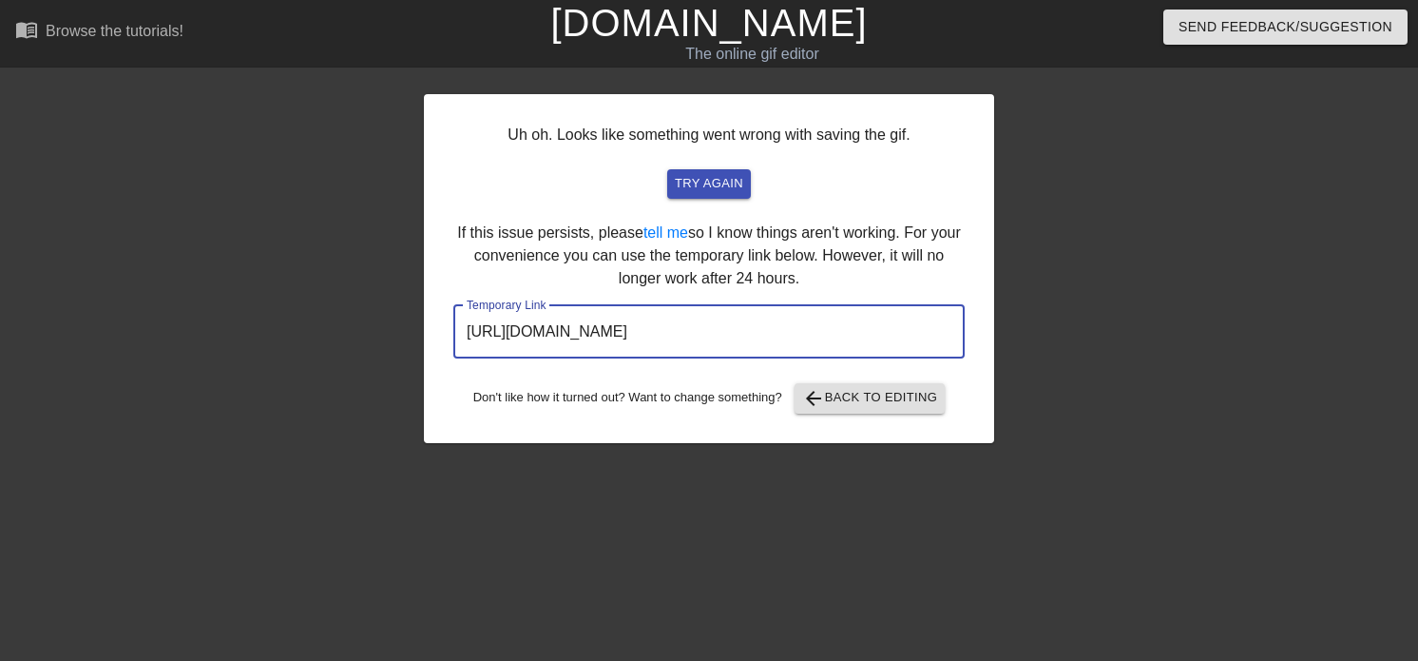
click at [594, 330] on input "[URL][DOMAIN_NAME]" at bounding box center [708, 331] width 511 height 53
